Goal: Transaction & Acquisition: Purchase product/service

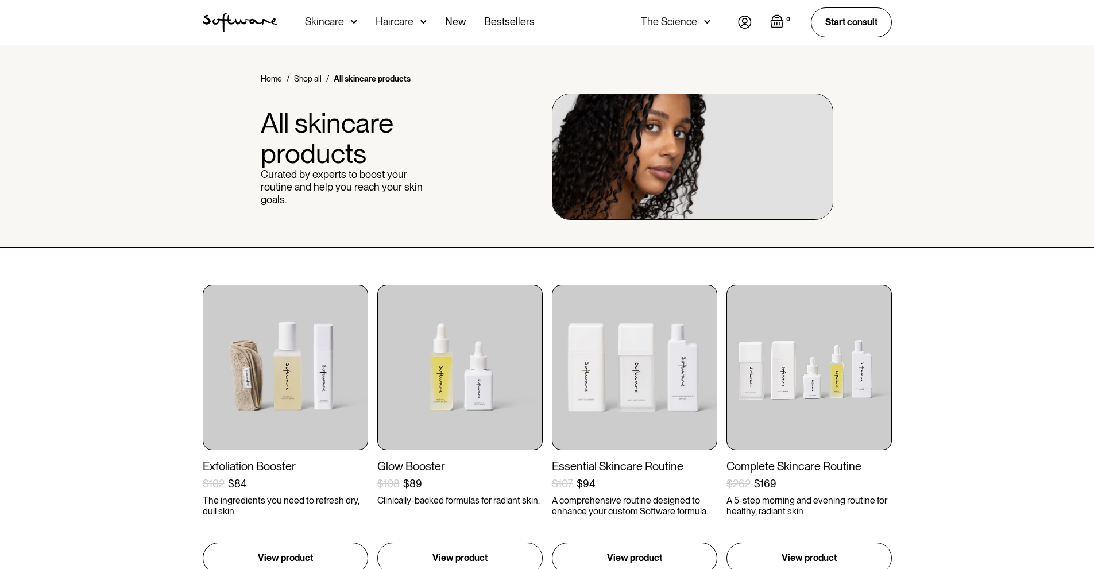
click at [349, 25] on div "Skincare" at bounding box center [331, 22] width 52 height 45
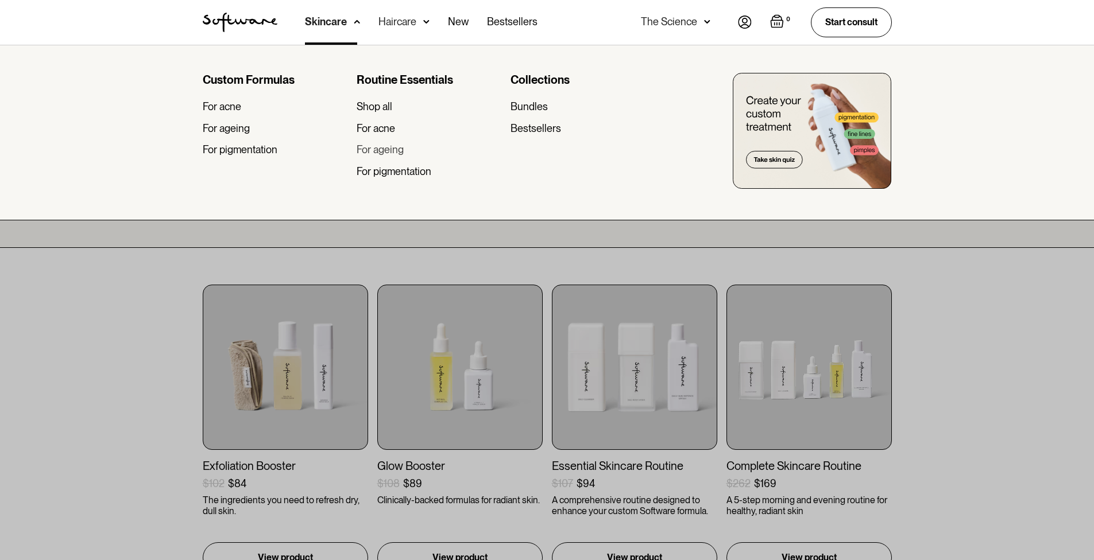
click at [383, 153] on div "For ageing" at bounding box center [380, 150] width 47 height 13
